Goal: Task Accomplishment & Management: Manage account settings

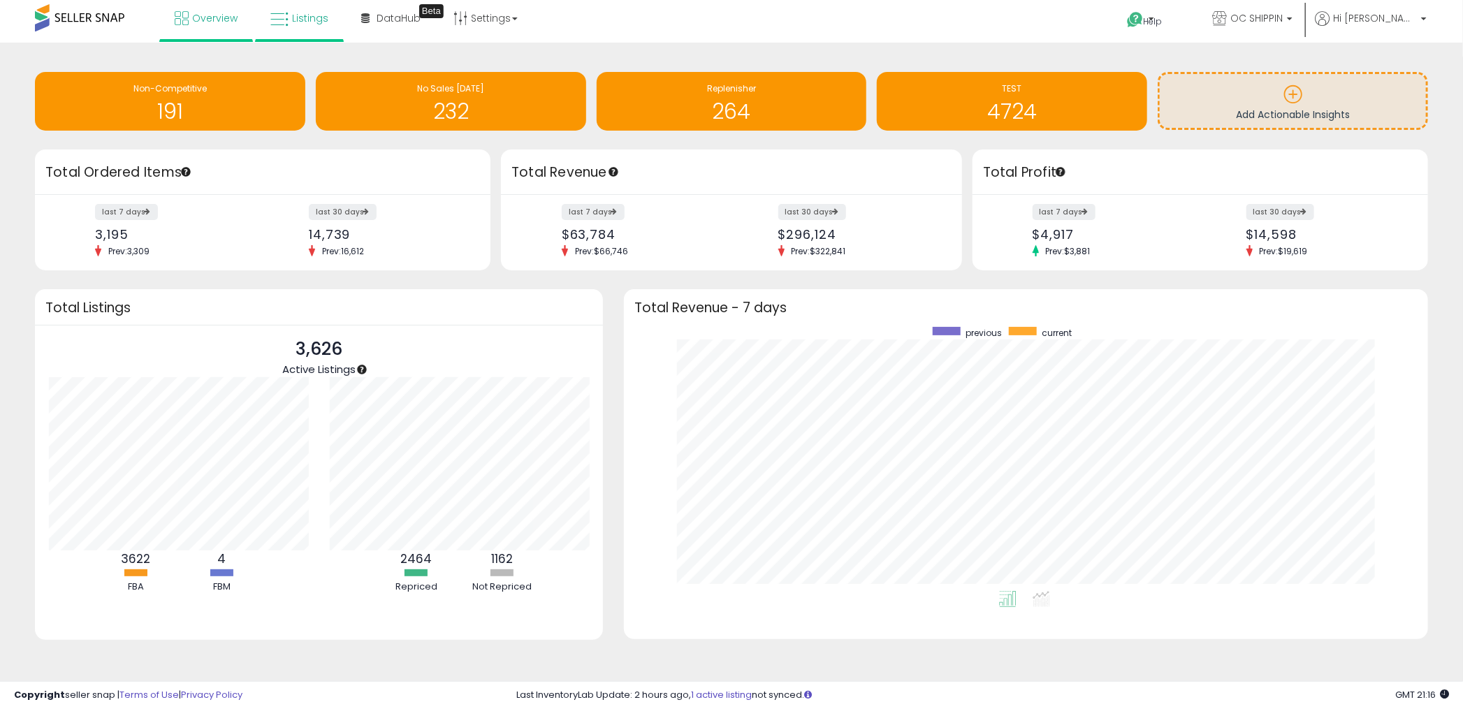
scroll to position [3, 0]
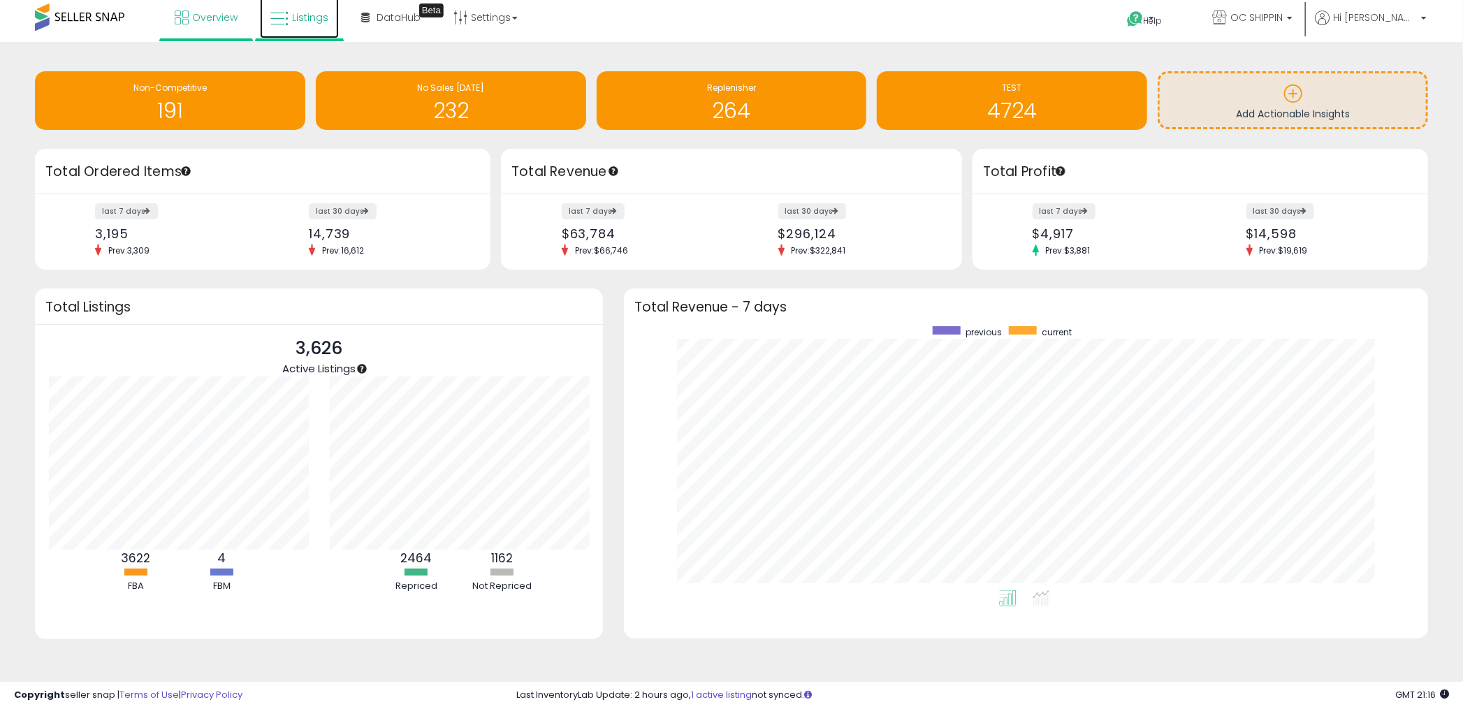
click at [310, 22] on span "Listings" at bounding box center [310, 17] width 36 height 14
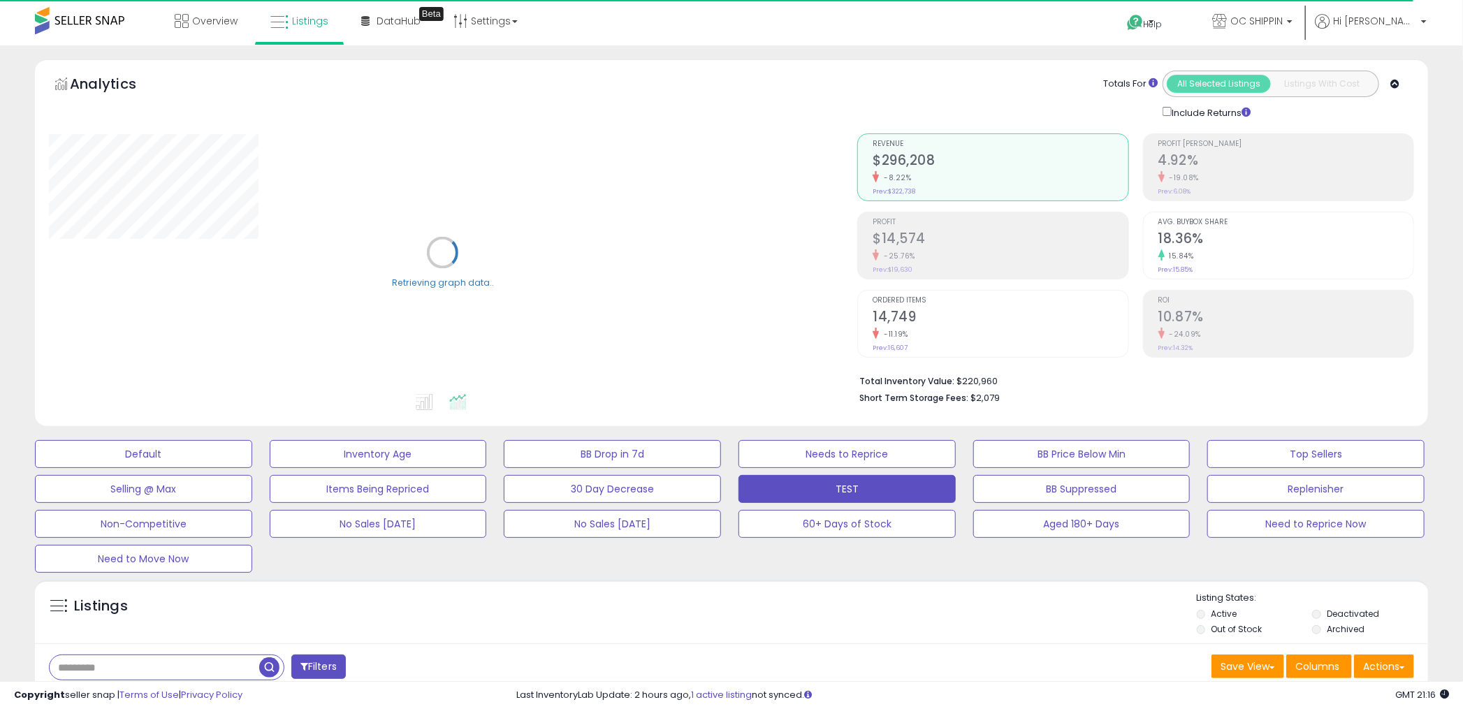
drag, startPoint x: 136, startPoint y: 666, endPoint x: 116, endPoint y: 665, distance: 20.3
click at [133, 665] on input "text" at bounding box center [155, 667] width 210 height 24
click at [77, 665] on input "text" at bounding box center [222, 667] width 344 height 24
paste input "**********"
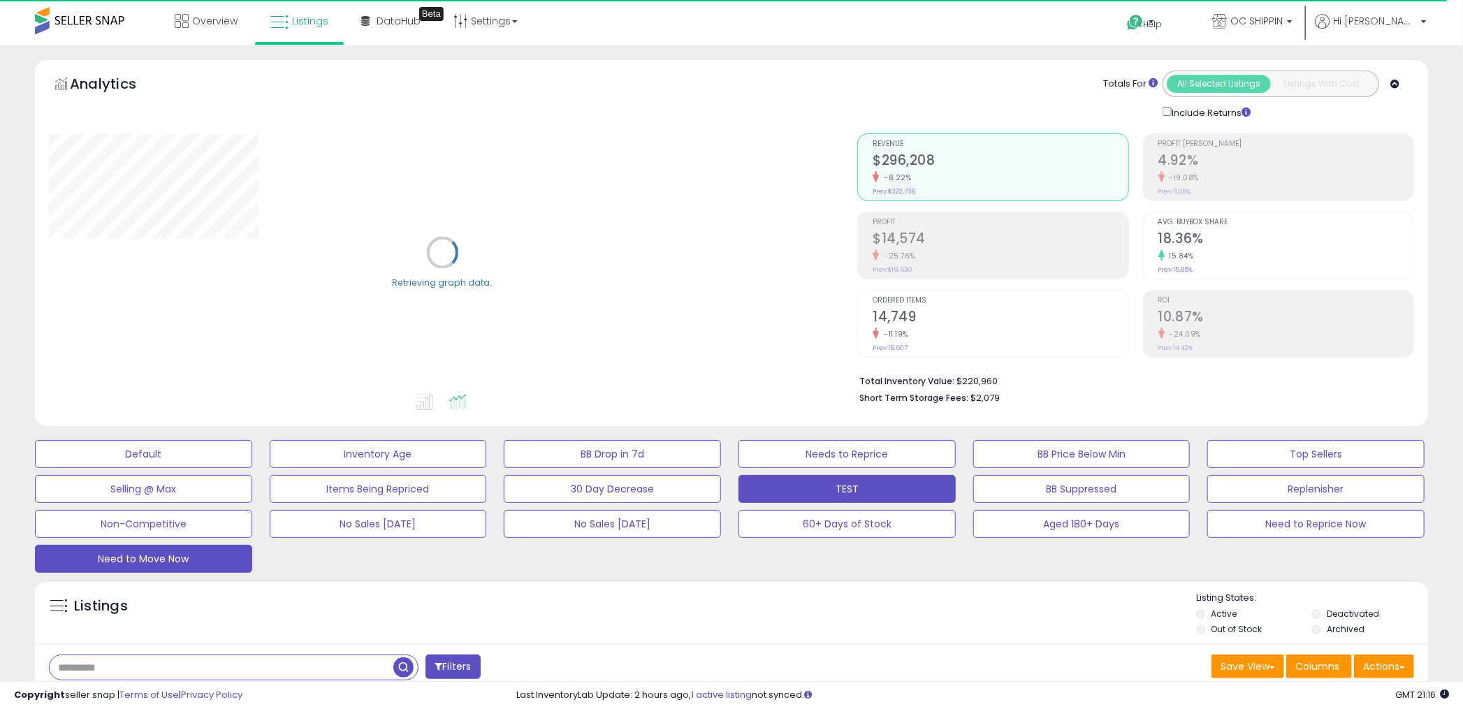
type input "**********"
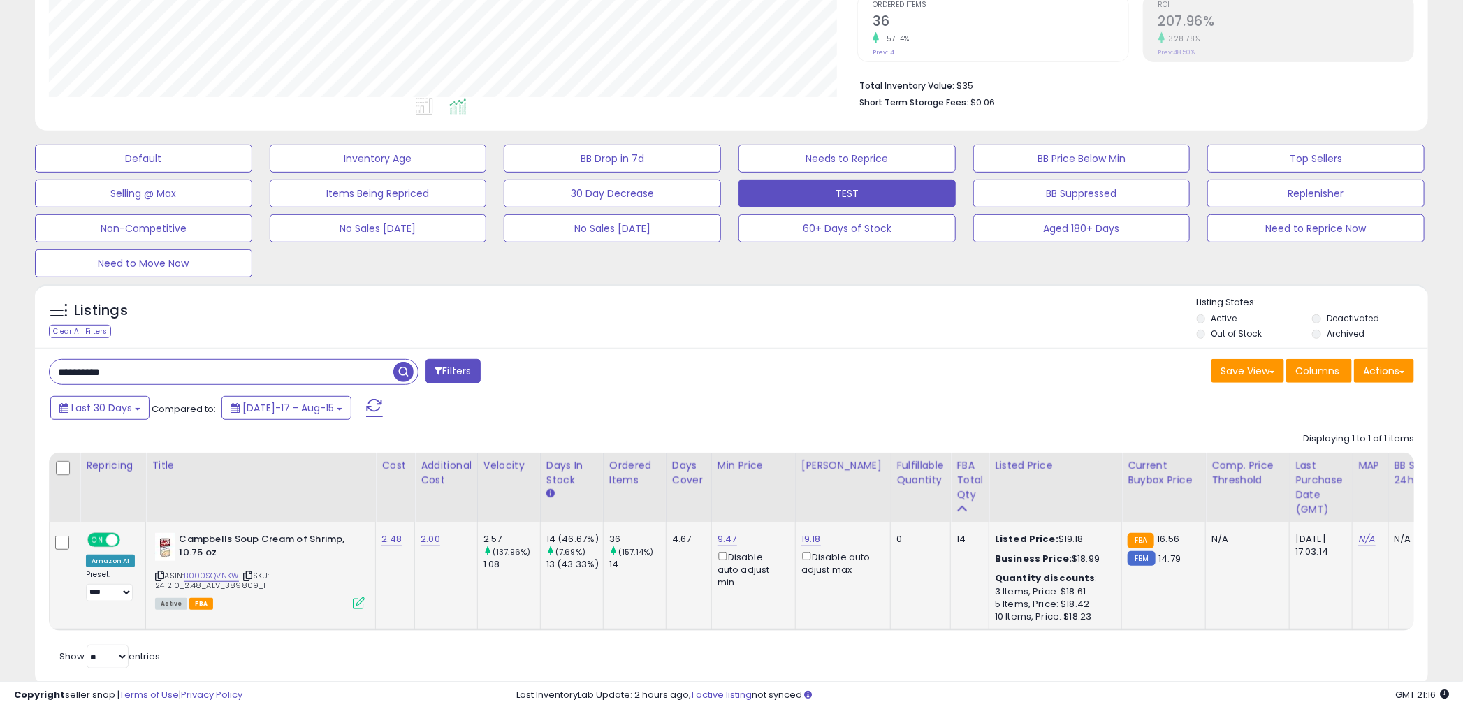
scroll to position [337, 0]
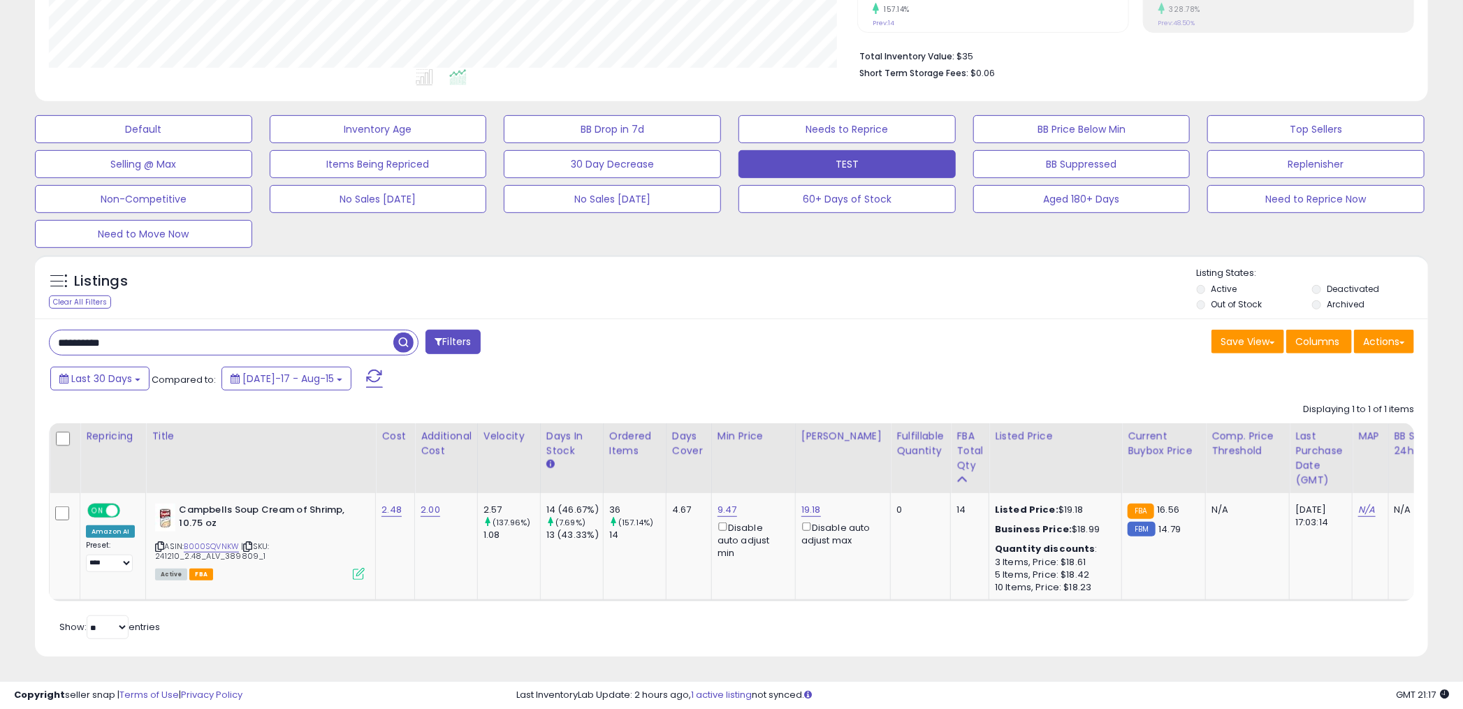
click at [405, 333] on span "button" at bounding box center [403, 343] width 20 height 20
click at [423, 553] on td "2.00" at bounding box center [446, 547] width 63 height 108
click at [215, 541] on link "B000SQVNKW" at bounding box center [211, 547] width 55 height 12
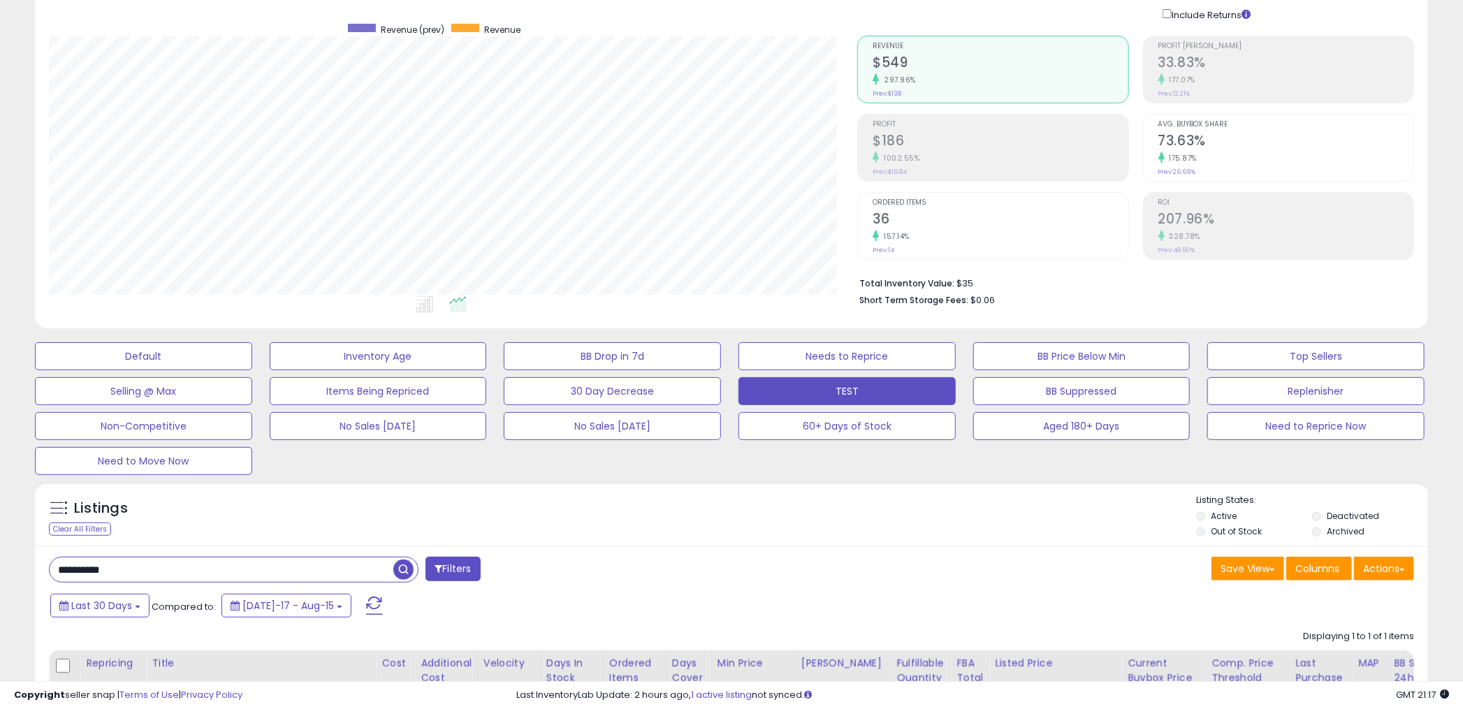
scroll to position [0, 0]
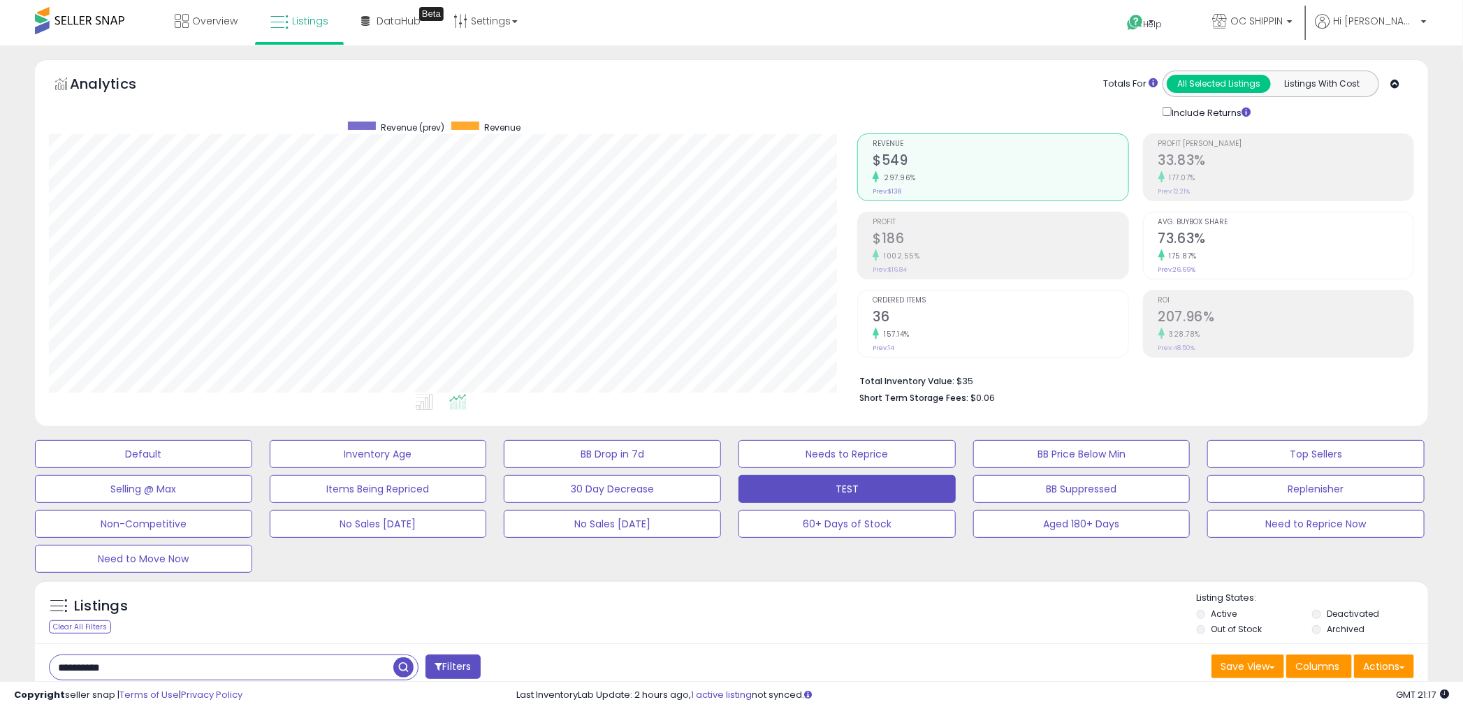
click at [725, 430] on div "Analytics Totals For All Selected Listings Listings With Cost Include Returns" at bounding box center [731, 246] width 1414 height 374
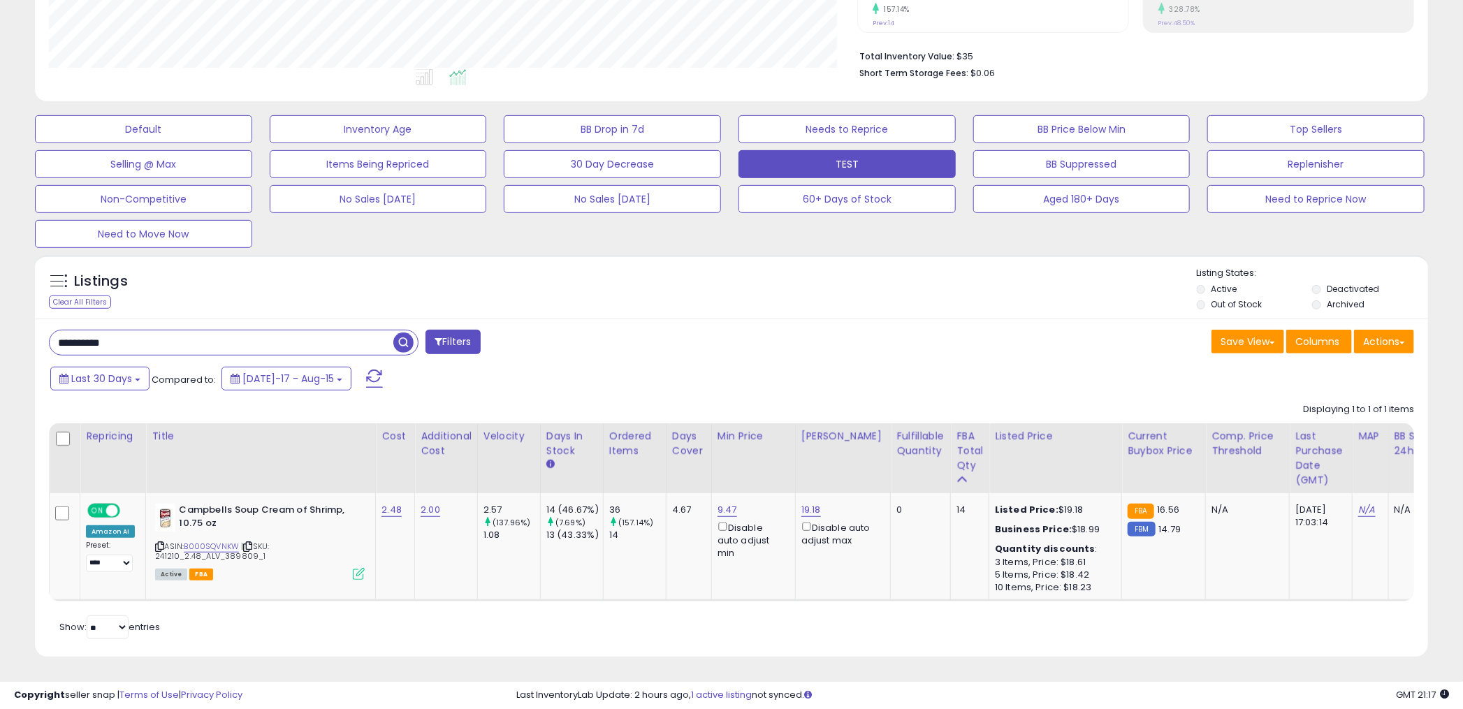
scroll to position [337, 0]
click at [815, 503] on link "19.18" at bounding box center [811, 510] width 20 height 14
click at [781, 451] on input "*****" at bounding box center [773, 463] width 124 height 24
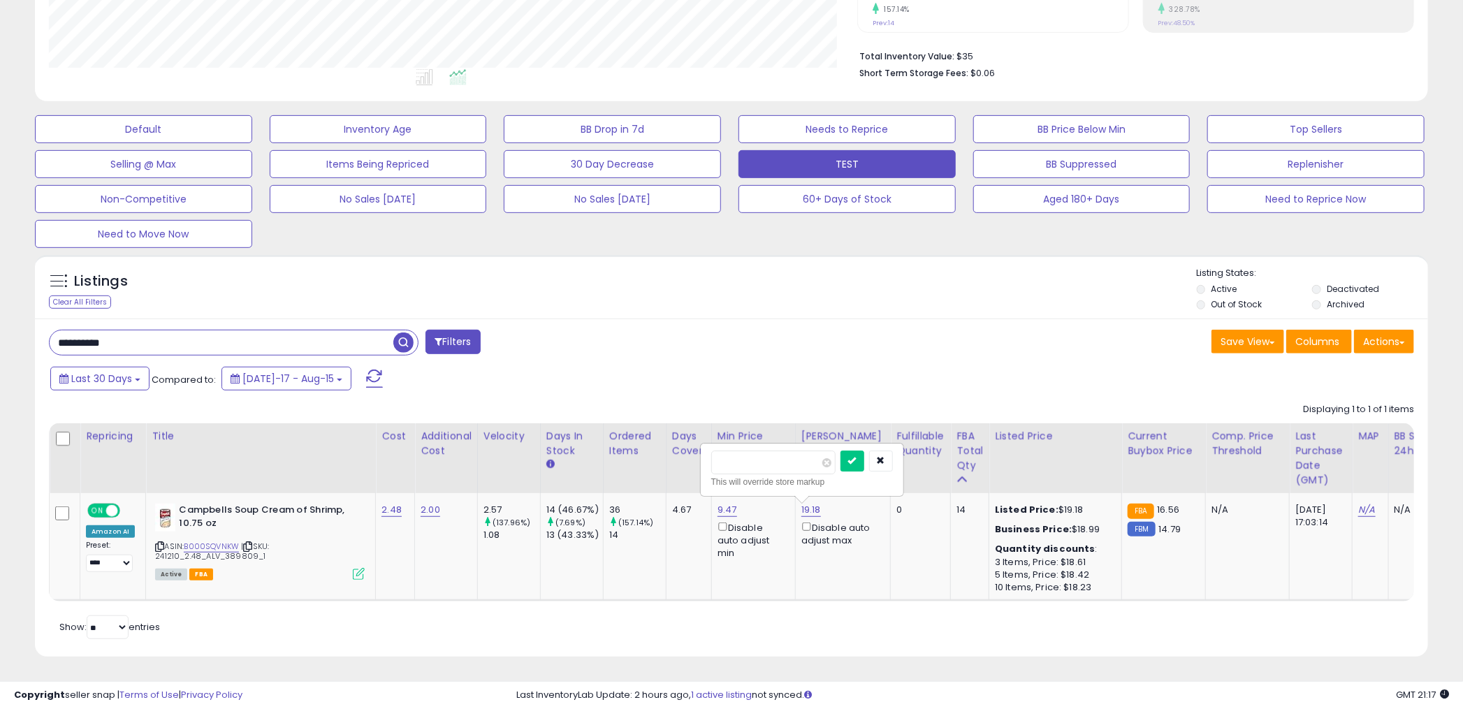
click at [712, 319] on div "**********" at bounding box center [731, 488] width 1393 height 338
click at [748, 451] on input "*****" at bounding box center [773, 463] width 124 height 24
type input "*****"
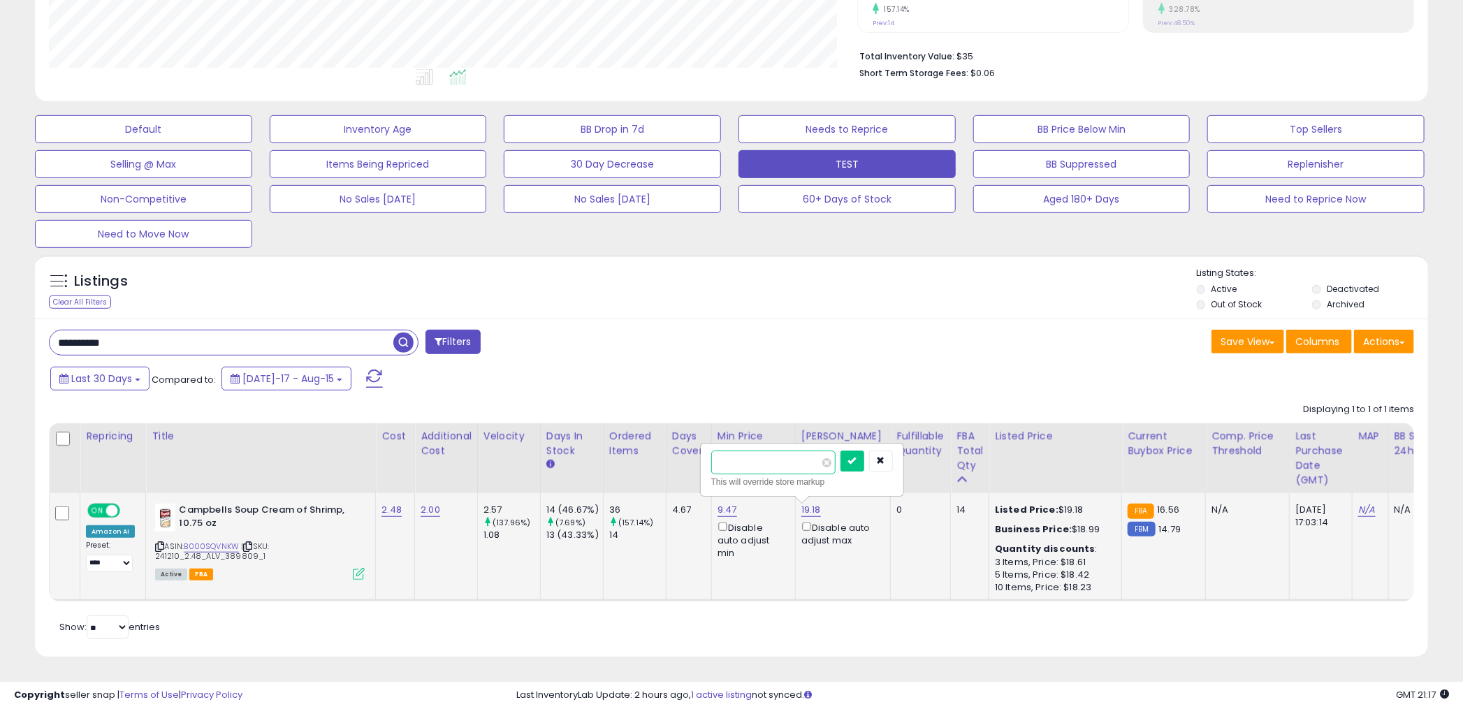
click button "submit" at bounding box center [853, 461] width 24 height 21
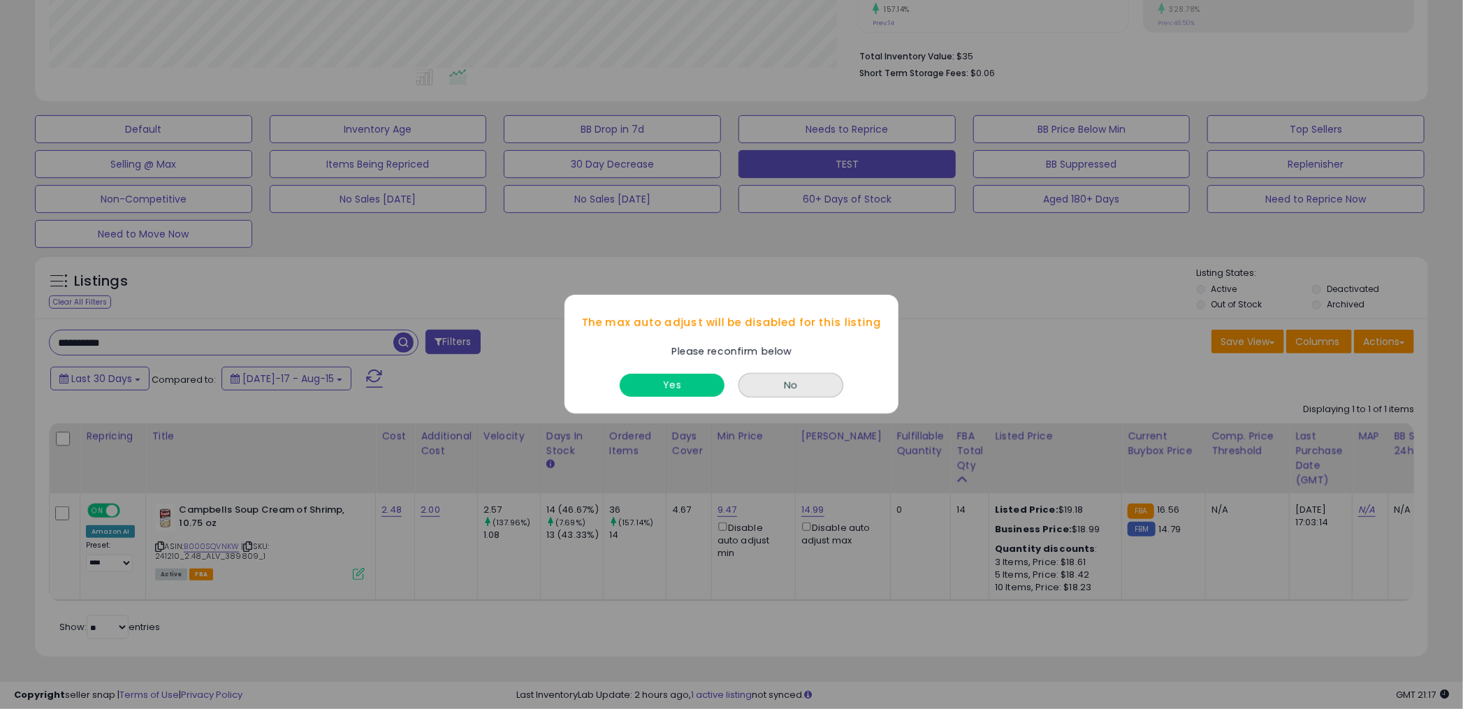
click at [696, 399] on div "Yes" at bounding box center [672, 382] width 112 height 37
click at [687, 391] on button "Yes" at bounding box center [672, 386] width 105 height 23
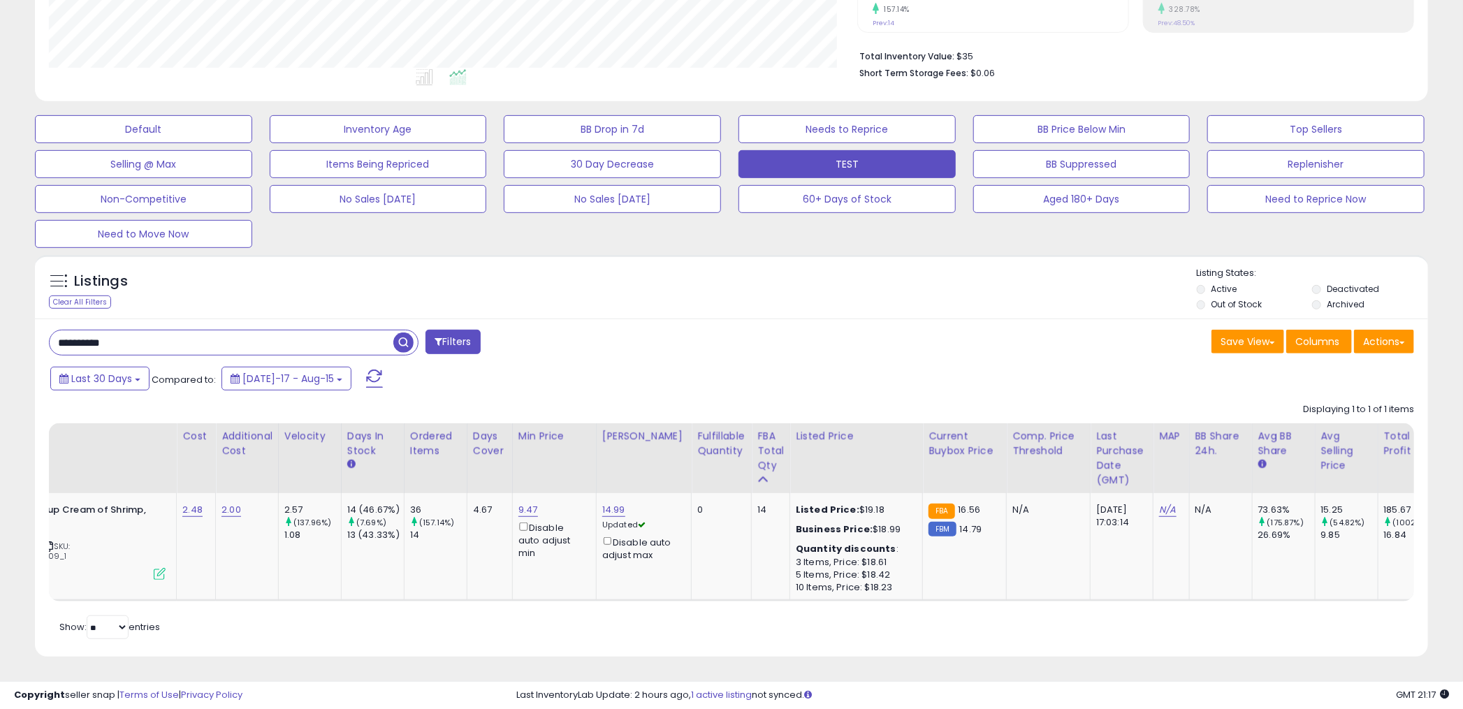
scroll to position [0, 0]
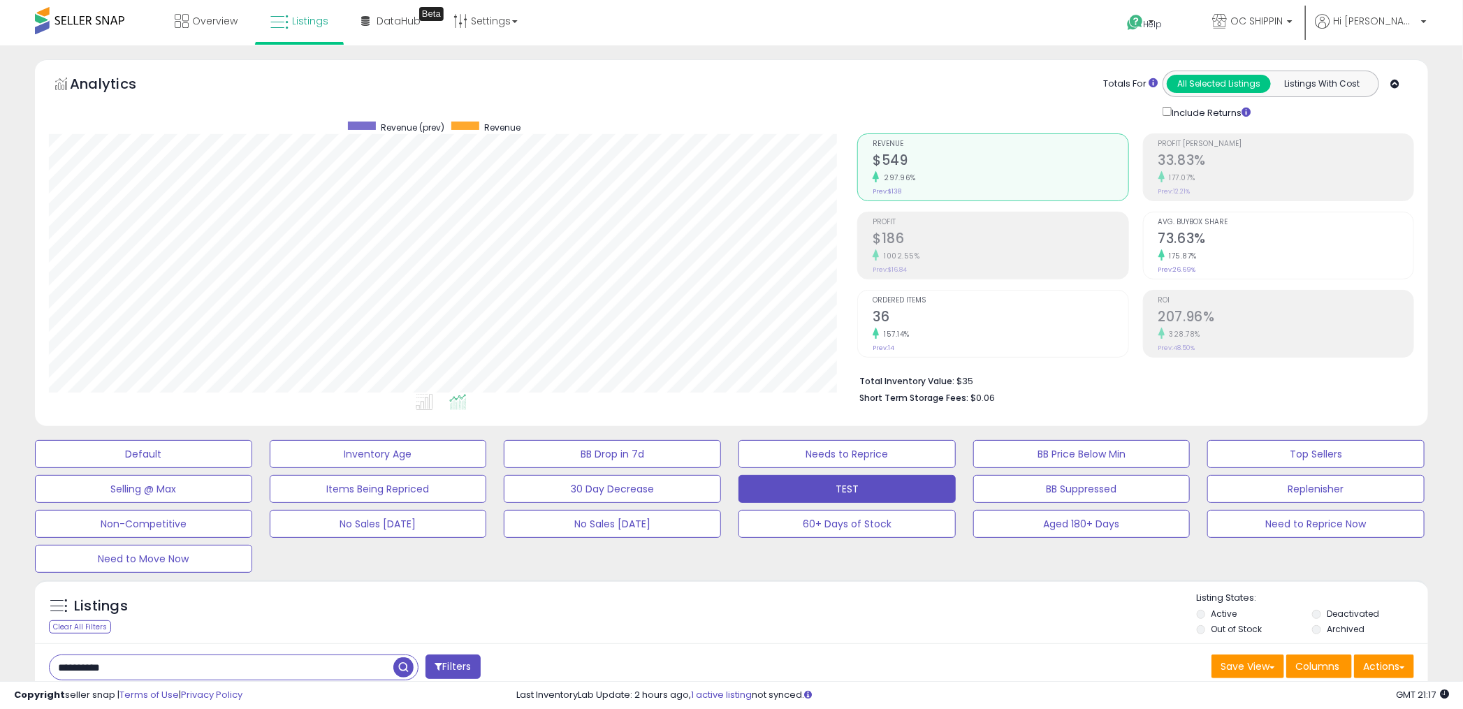
click at [725, 590] on div "Listings Clear All Filters" at bounding box center [731, 612] width 1393 height 64
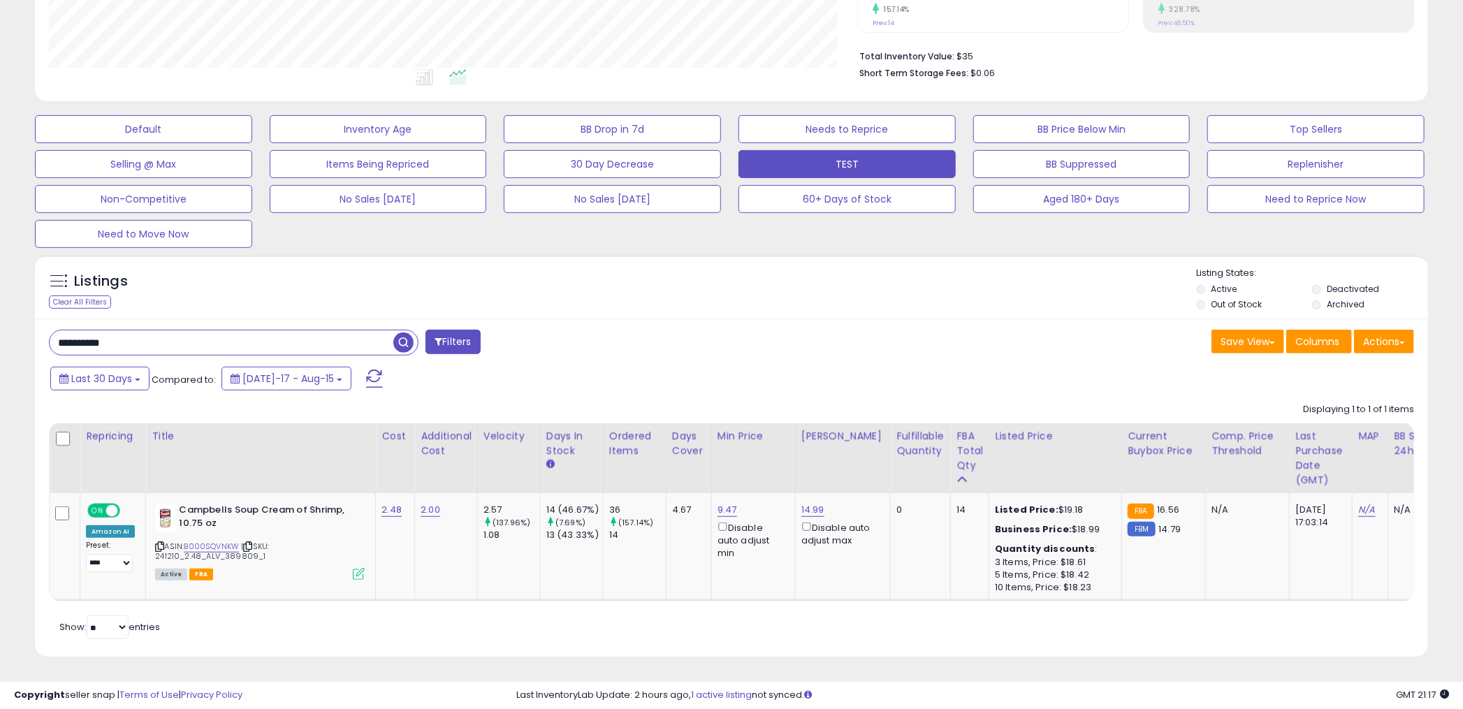
click at [717, 267] on div "Listings Clear All Filters Listing States:" at bounding box center [731, 291] width 1393 height 48
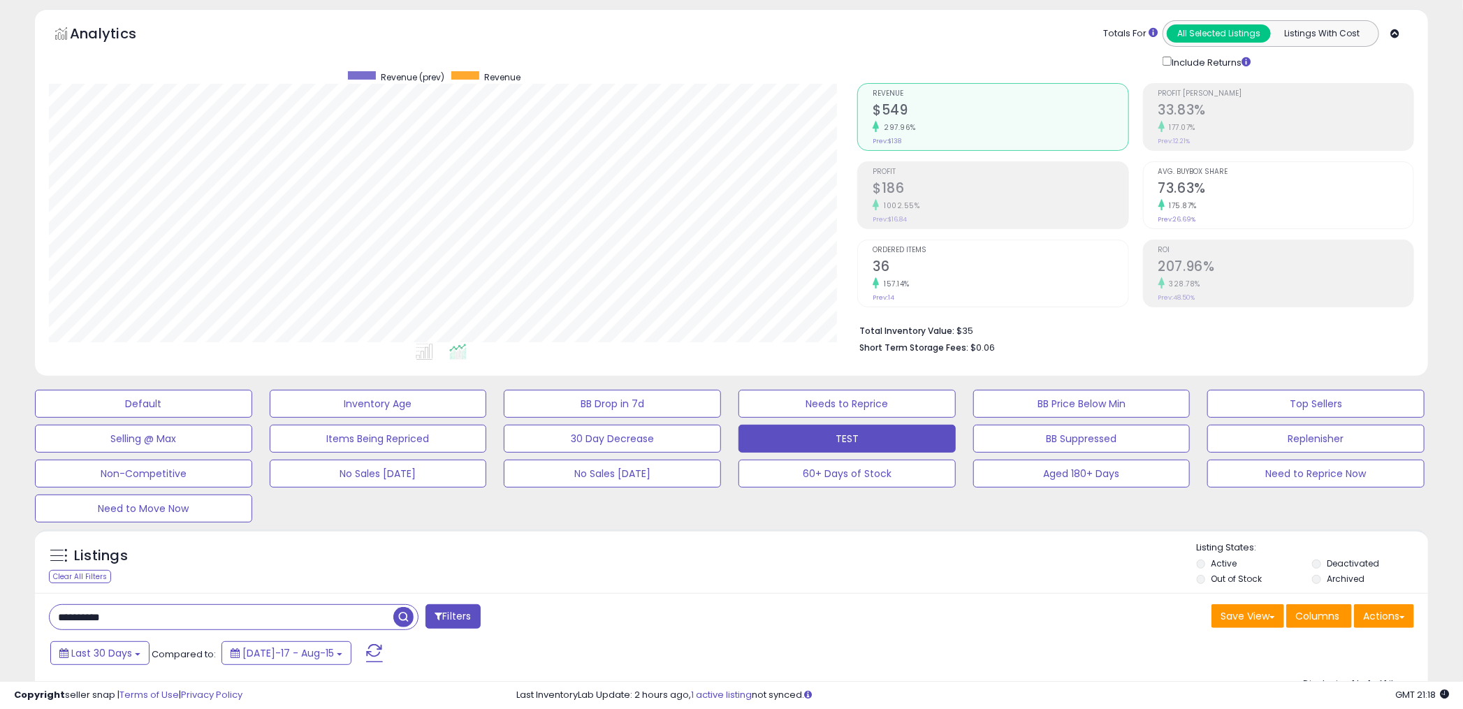
click at [720, 533] on div "Listings Clear All Filters" at bounding box center [731, 562] width 1393 height 64
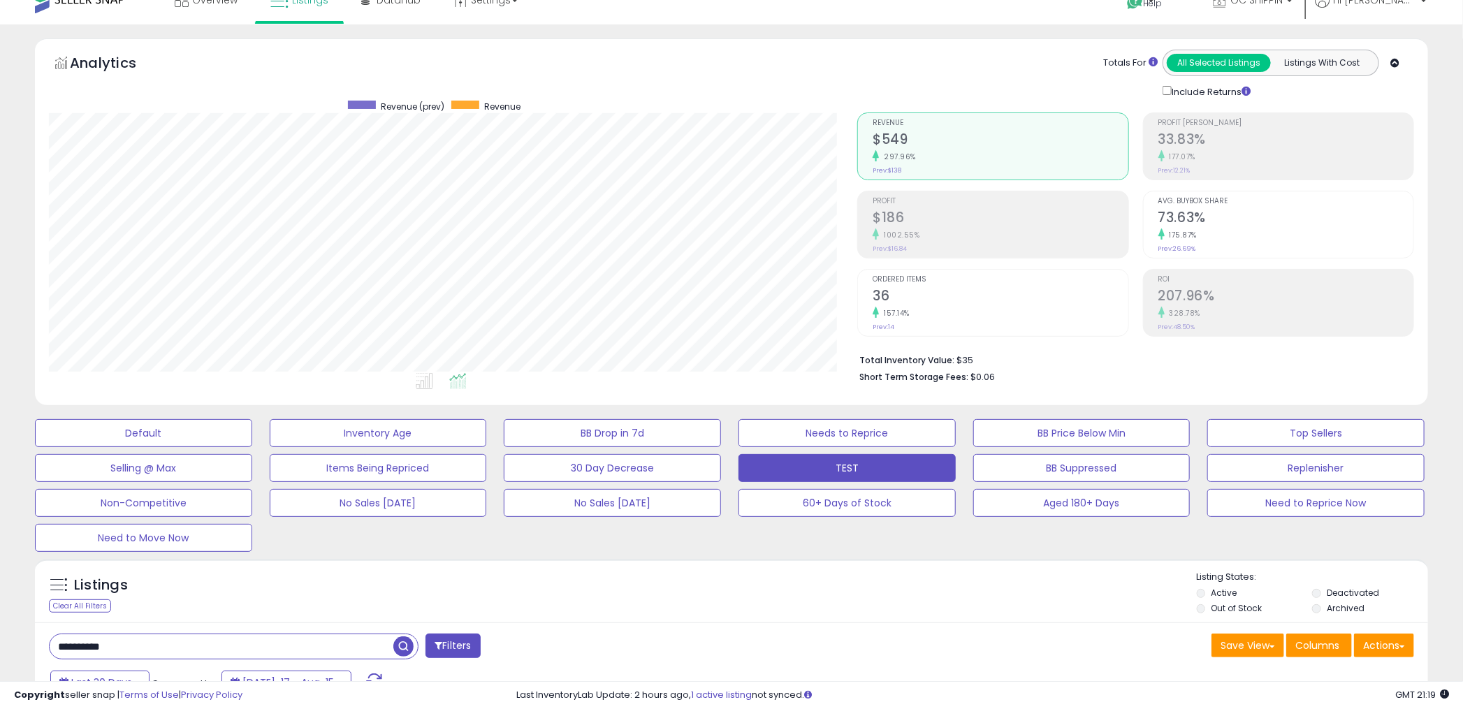
scroll to position [0, 0]
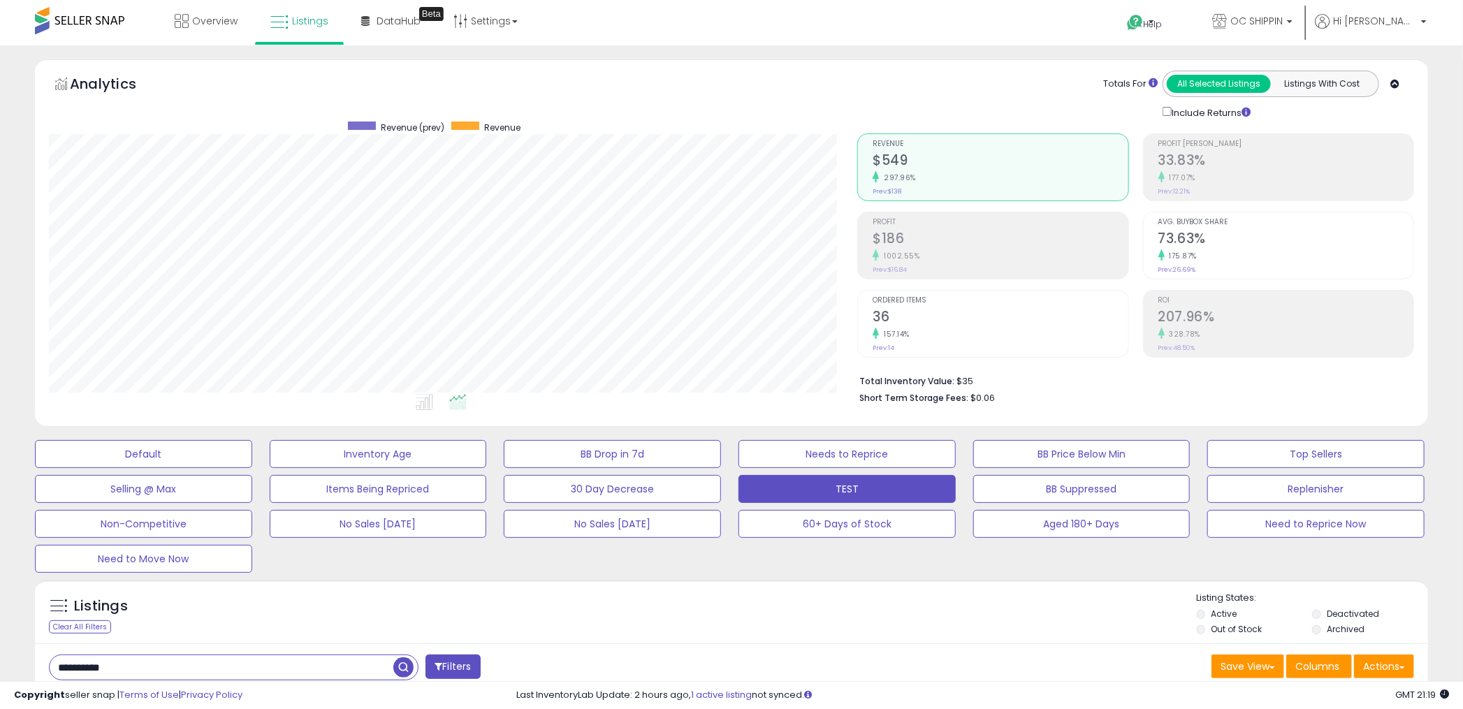
click at [739, 87] on div "Analytics Totals For All Selected Listings Listings With Cost Include Returns" at bounding box center [731, 95] width 1365 height 49
click at [745, 84] on div "Analytics Totals For All Selected Listings Listings With Cost Include Returns" at bounding box center [731, 95] width 1365 height 49
click at [726, 89] on div "Analytics Totals For All Selected Listings Listings With Cost Include Returns" at bounding box center [731, 95] width 1365 height 49
click at [718, 80] on div "Analytics Totals For All Selected Listings Listings With Cost Include Returns" at bounding box center [731, 95] width 1365 height 49
click at [735, 85] on div "Analytics Totals For All Selected Listings Listings With Cost Include Returns" at bounding box center [731, 95] width 1365 height 49
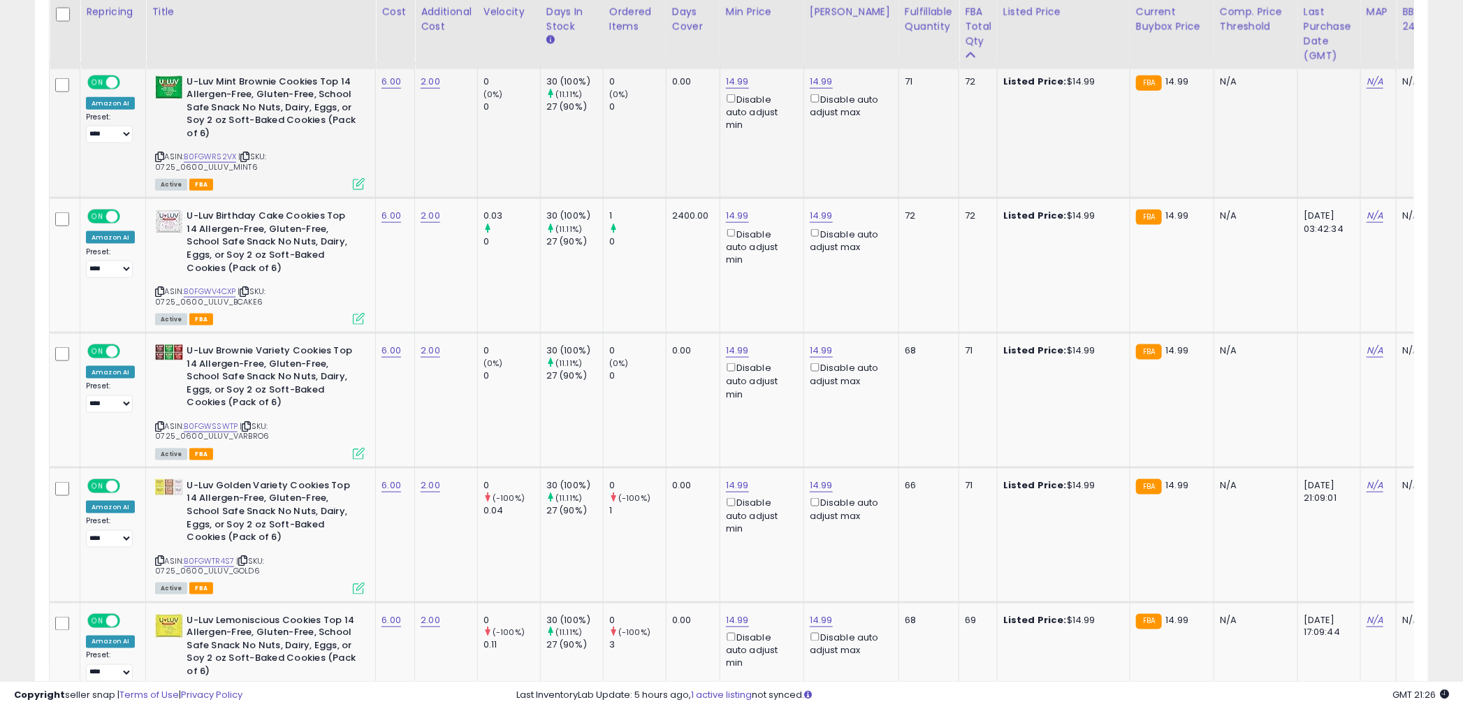
scroll to position [286, 808]
click at [694, 156] on td "0.00" at bounding box center [693, 131] width 54 height 135
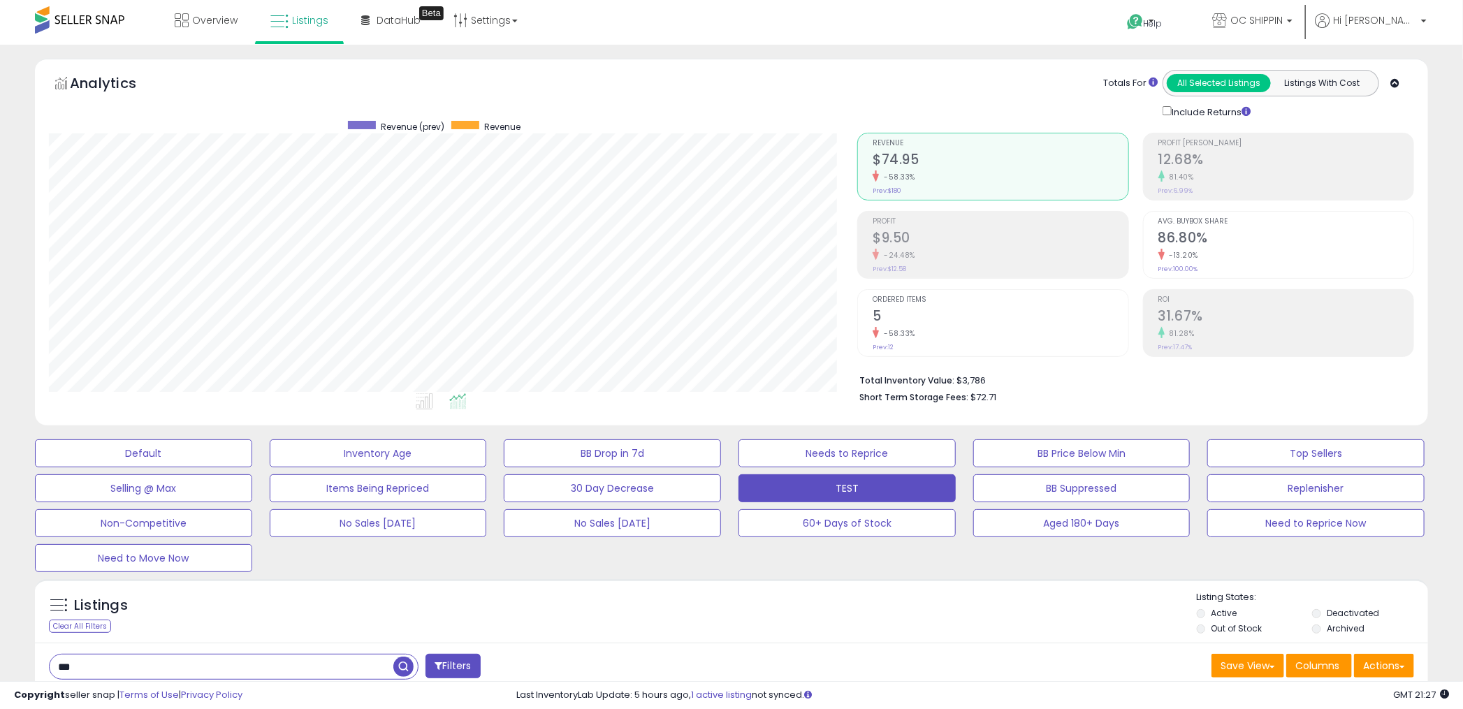
scroll to position [0, 0]
click at [721, 59] on div "Analytics Totals For All Selected Listings Listings With Cost Include Returns" at bounding box center [731, 242] width 1393 height 367
